Goal: Find contact information: Find contact information

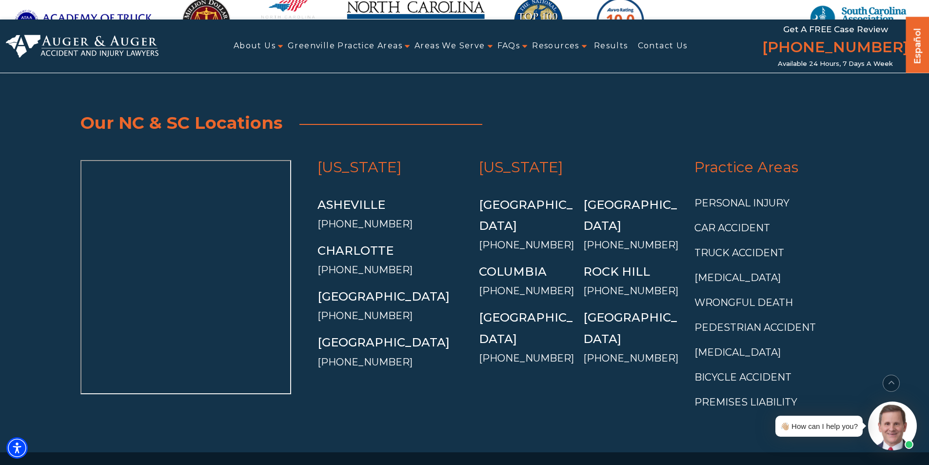
scroll to position [7629, 0]
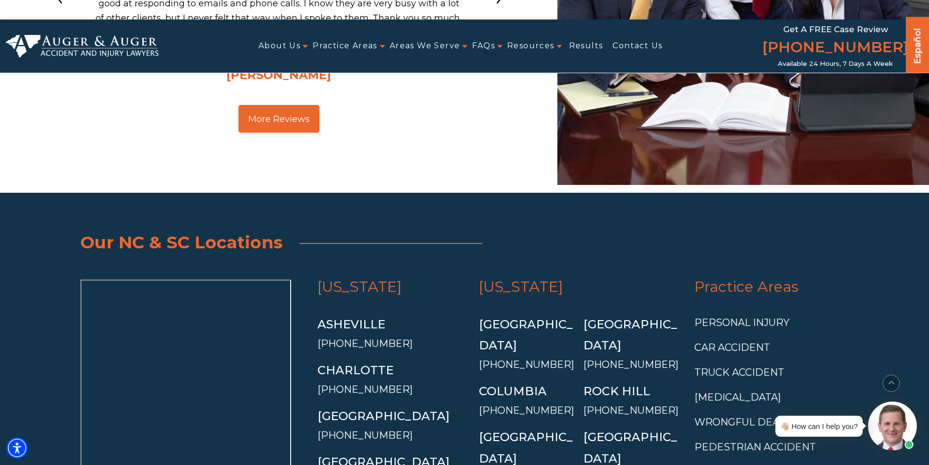
scroll to position [3375, 0]
